Goal: Information Seeking & Learning: Learn about a topic

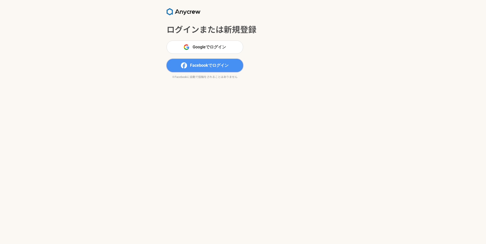
click at [201, 66] on span "Facebookでログイン" at bounding box center [209, 66] width 39 height 6
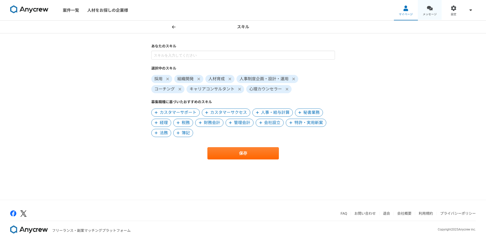
click at [432, 7] on div at bounding box center [430, 8] width 6 height 6
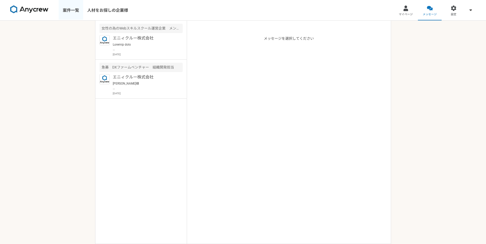
click at [73, 11] on link "案件一覧" at bounding box center [71, 10] width 24 height 20
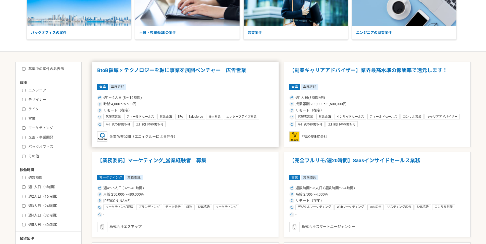
scroll to position [69, 0]
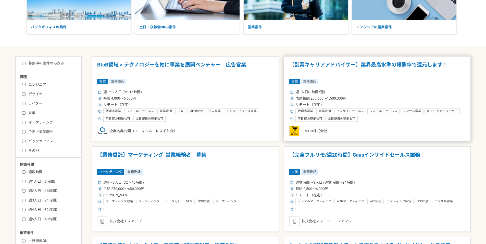
click at [351, 67] on h1 "【副業キャリアアドバイザー】業界最高水準の報酬率で還元します！" at bounding box center [377, 68] width 176 height 13
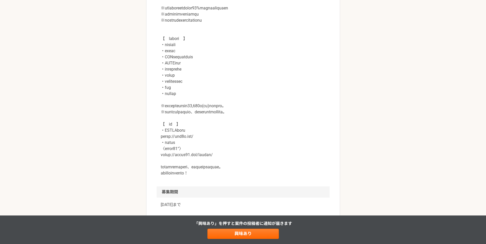
scroll to position [644, 0]
